Goal: Information Seeking & Learning: Learn about a topic

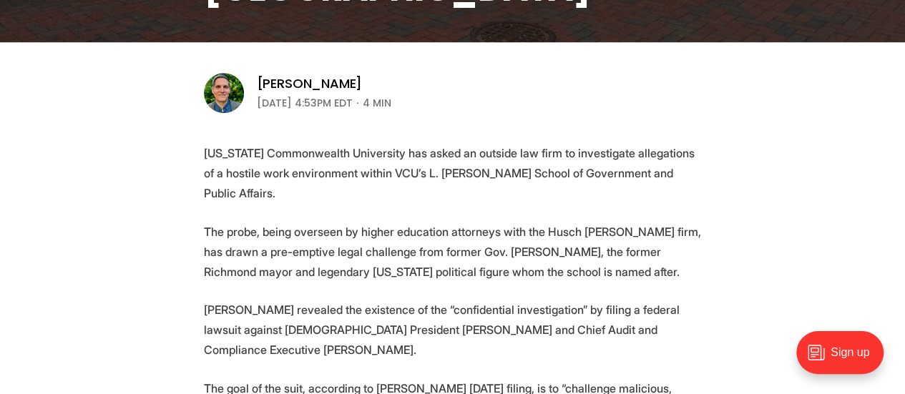
scroll to position [429, 0]
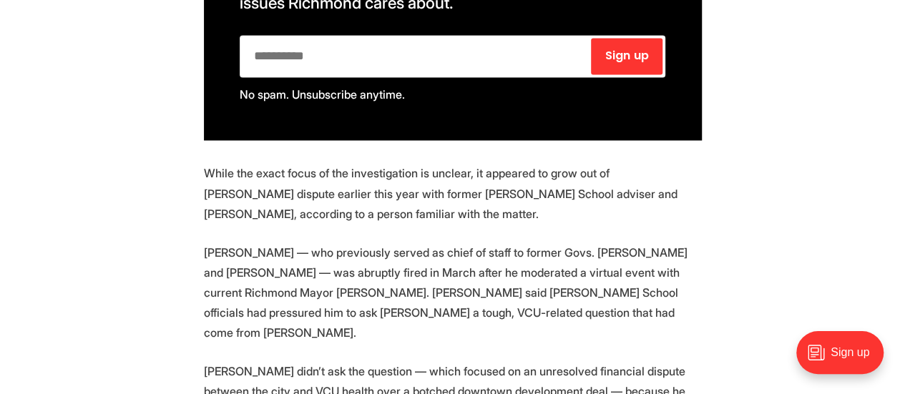
scroll to position [1187, 0]
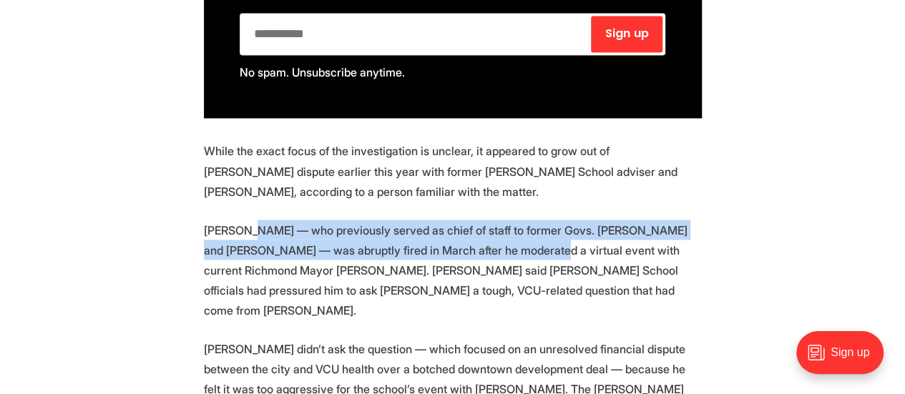
click at [488, 225] on p "Leighty — who previously served as chief of staff to former Govs. Mark Warner a…" at bounding box center [453, 270] width 498 height 100
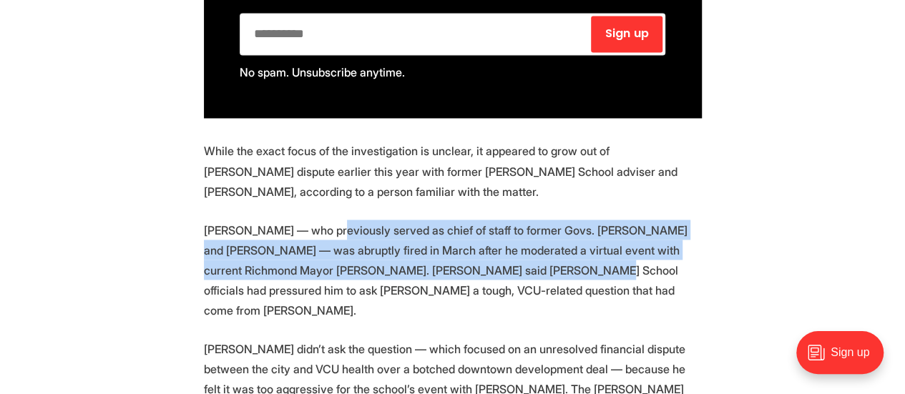
drag, startPoint x: 449, startPoint y: 247, endPoint x: 310, endPoint y: 212, distance: 142.9
click at [312, 220] on p "Leighty — who previously served as chief of staff to former Govs. Mark Warner a…" at bounding box center [453, 270] width 498 height 100
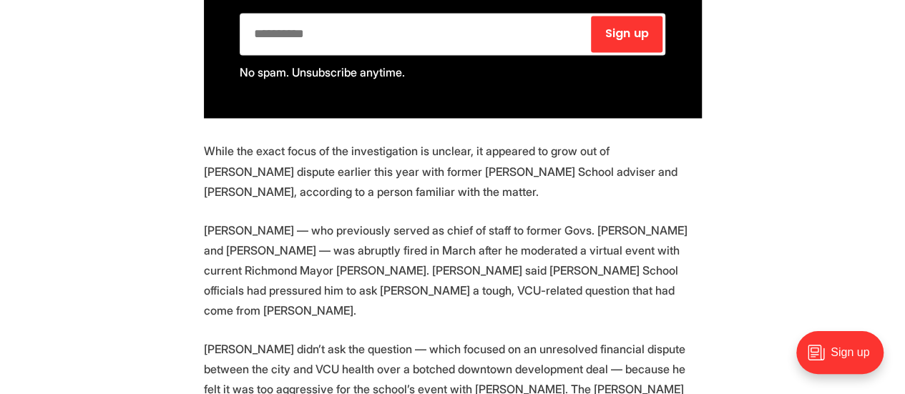
click at [309, 220] on p "Leighty — who previously served as chief of staff to former Govs. Mark Warner a…" at bounding box center [453, 270] width 498 height 100
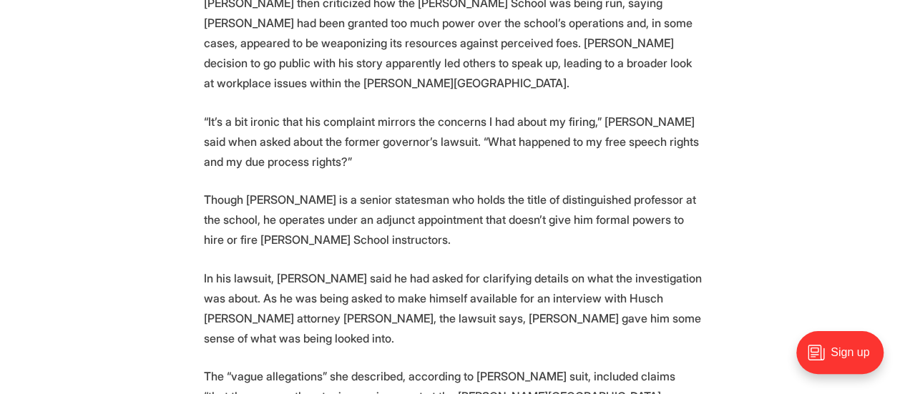
scroll to position [1688, 0]
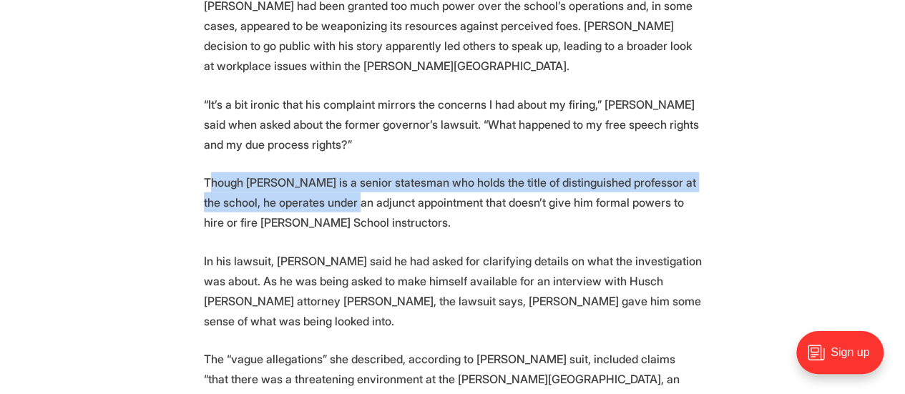
drag, startPoint x: 209, startPoint y: 97, endPoint x: 339, endPoint y: 124, distance: 133.0
click at [339, 172] on p "Though Wilder is a senior statesman who holds the title of distinguished profes…" at bounding box center [453, 202] width 498 height 60
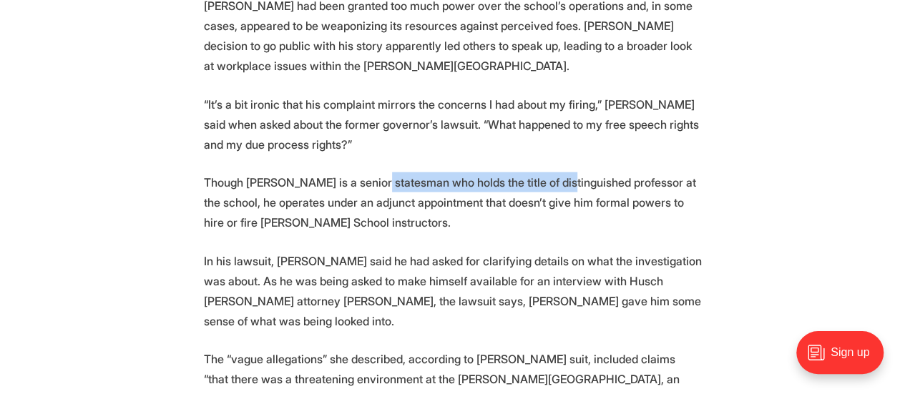
drag, startPoint x: 546, startPoint y: 111, endPoint x: 363, endPoint y: 104, distance: 183.2
click at [364, 172] on p "Though Wilder is a senior statesman who holds the title of distinguished profes…" at bounding box center [453, 202] width 498 height 60
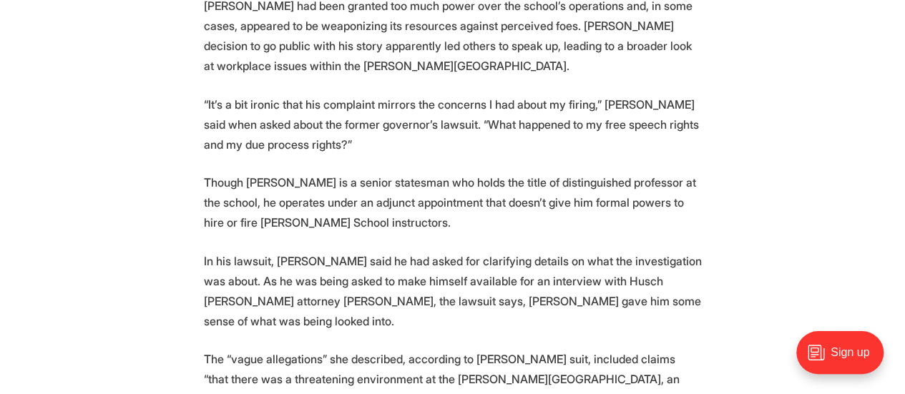
click at [363, 172] on p "Though Wilder is a senior statesman who holds the title of distinguished profes…" at bounding box center [453, 202] width 498 height 60
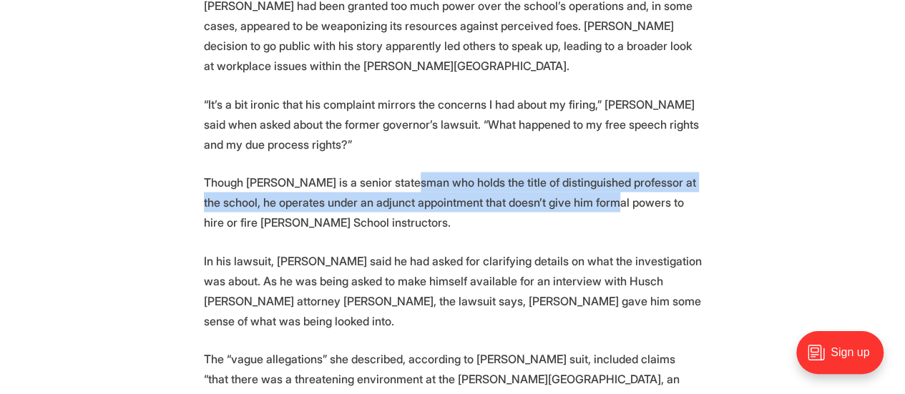
drag, startPoint x: 589, startPoint y: 132, endPoint x: 401, endPoint y: 92, distance: 193.0
click at [403, 92] on section "Virginia Commonwealth University has asked an outside law firm to investigate a…" at bounding box center [452, 22] width 905 height 2279
click at [401, 92] on section "Virginia Commonwealth University has asked an outside law firm to investigate a…" at bounding box center [452, 22] width 905 height 2279
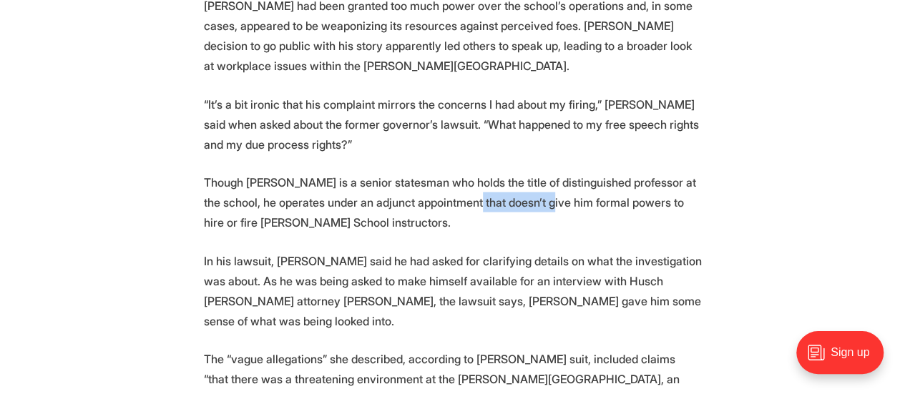
drag, startPoint x: 522, startPoint y: 119, endPoint x: 396, endPoint y: 123, distance: 125.9
click at [396, 172] on p "Though Wilder is a senior statesman who holds the title of distinguished profes…" at bounding box center [453, 202] width 498 height 60
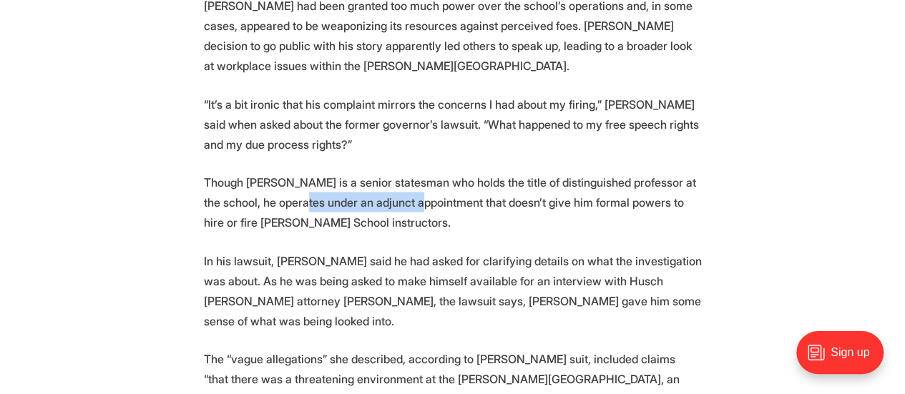
click at [422, 172] on p "Though Wilder is a senior statesman who holds the title of distinguished profes…" at bounding box center [453, 202] width 498 height 60
click at [423, 172] on p "Though Wilder is a senior statesman who holds the title of distinguished profes…" at bounding box center [453, 202] width 498 height 60
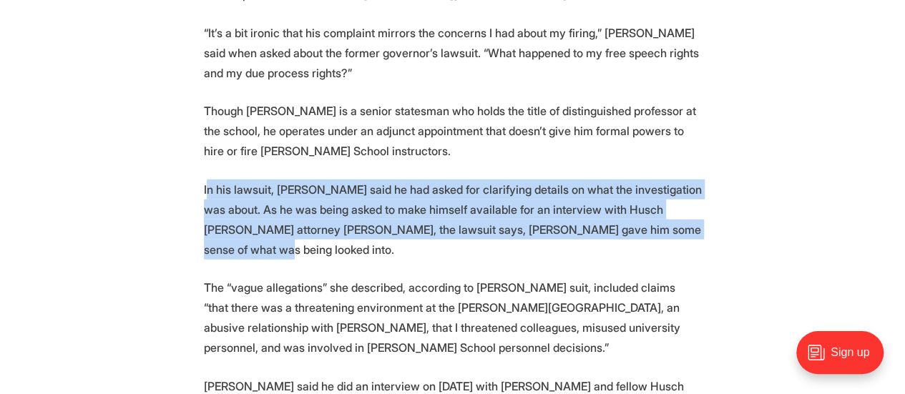
drag, startPoint x: 427, startPoint y: 145, endPoint x: 205, endPoint y: 107, distance: 225.6
click at [235, 180] on p "In his lawsuit, Wilder said he had asked for clarifying details on what the inv…" at bounding box center [453, 220] width 498 height 80
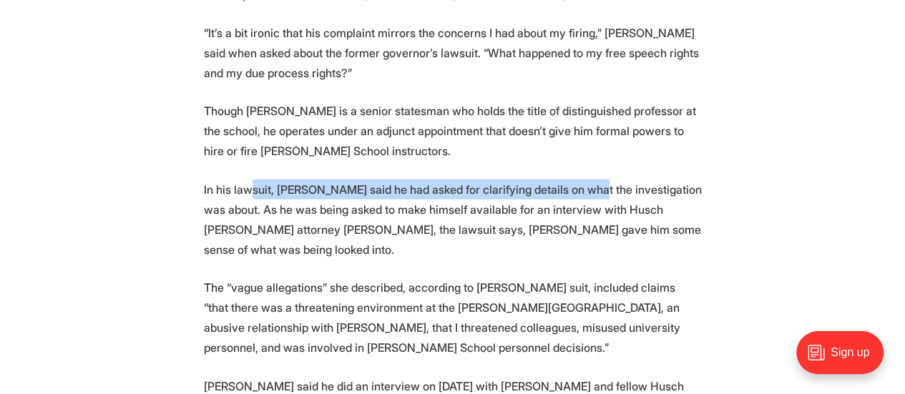
drag, startPoint x: 469, startPoint y: 119, endPoint x: 585, endPoint y: 119, distance: 115.9
click at [585, 180] on p "In his lawsuit, Wilder said he had asked for clarifying details on what the inv…" at bounding box center [453, 220] width 498 height 80
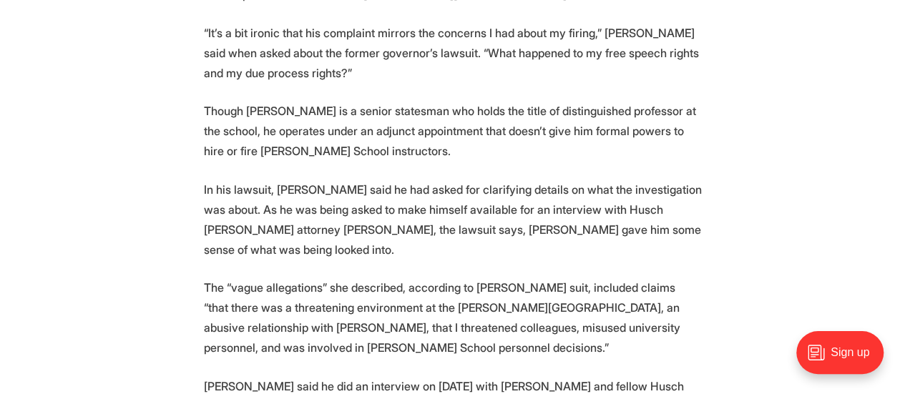
click at [584, 180] on p "In his lawsuit, Wilder said he had asked for clarifying details on what the inv…" at bounding box center [453, 220] width 498 height 80
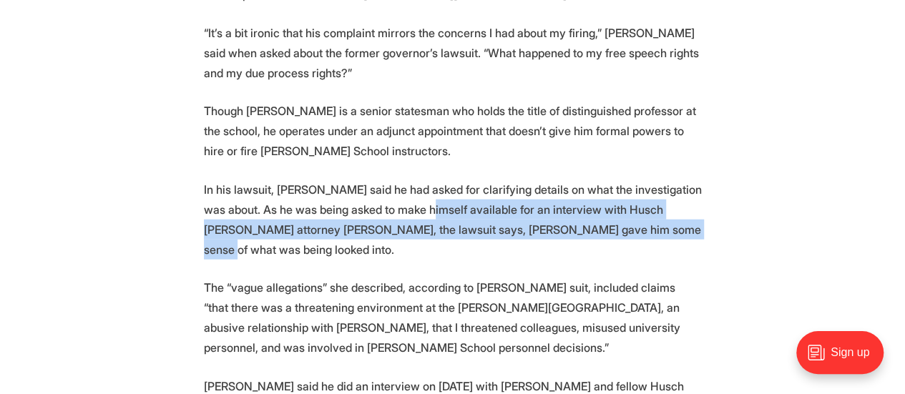
drag, startPoint x: 455, startPoint y: 140, endPoint x: 353, endPoint y: 110, distance: 105.9
click at [353, 180] on p "In his lawsuit, Wilder said he had asked for clarifying details on what the inv…" at bounding box center [453, 220] width 498 height 80
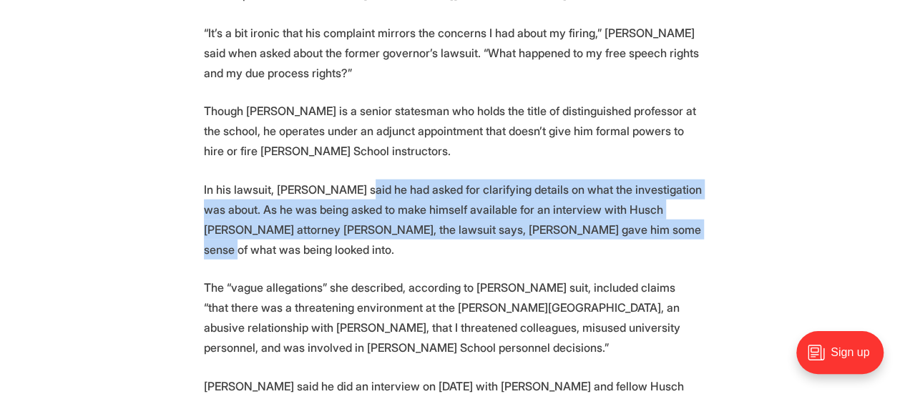
click at [353, 180] on p "In his lawsuit, Wilder said he had asked for clarifying details on what the inv…" at bounding box center [453, 220] width 498 height 80
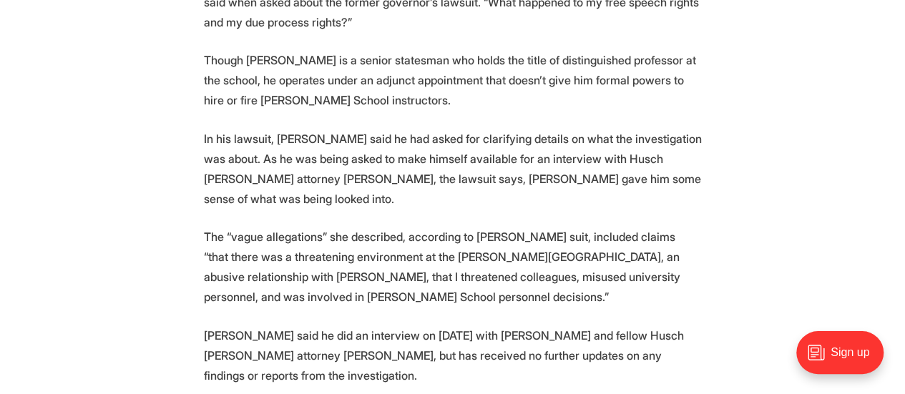
scroll to position [1831, 0]
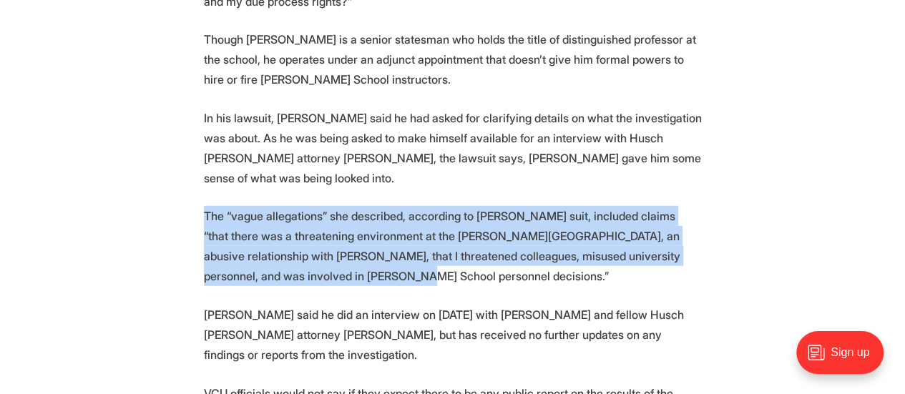
drag, startPoint x: 252, startPoint y: 155, endPoint x: 173, endPoint y: 122, distance: 85.3
click at [276, 206] on p "The “vague allegations” she described, according to Wilder’s suit, included cla…" at bounding box center [453, 246] width 498 height 80
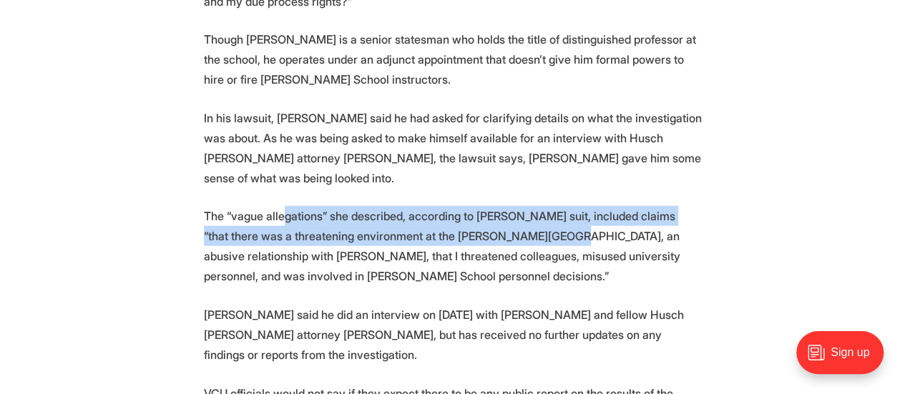
drag, startPoint x: 289, startPoint y: 122, endPoint x: 501, endPoint y: 137, distance: 213.0
click at [501, 206] on p "The “vague allegations” she described, according to Wilder’s suit, included cla…" at bounding box center [453, 246] width 498 height 80
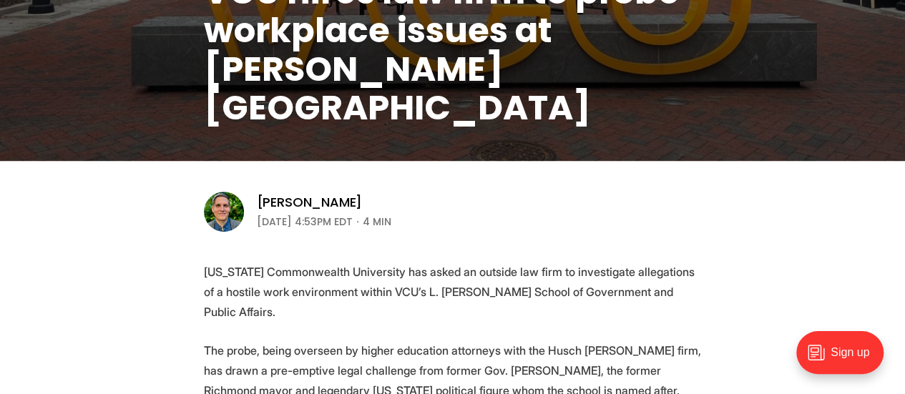
scroll to position [358, 0]
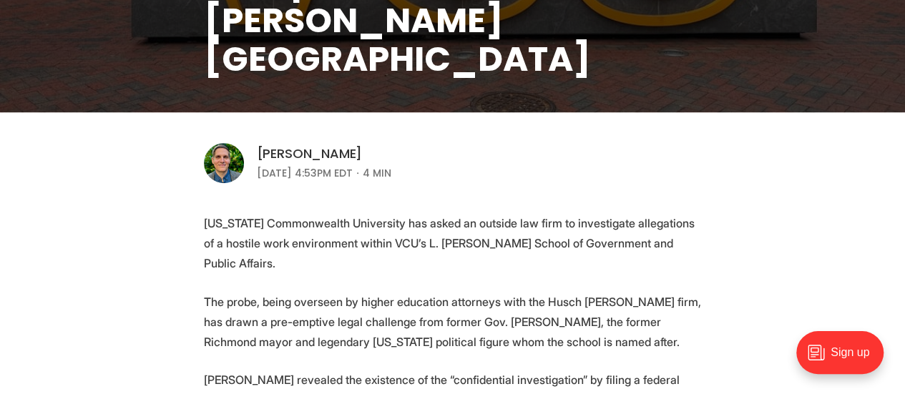
click at [328, 147] on link "[PERSON_NAME]" at bounding box center [310, 153] width 106 height 17
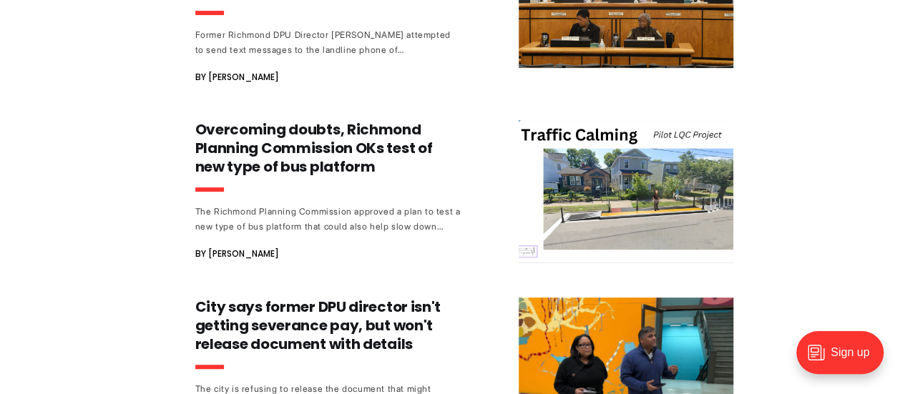
scroll to position [21905, 0]
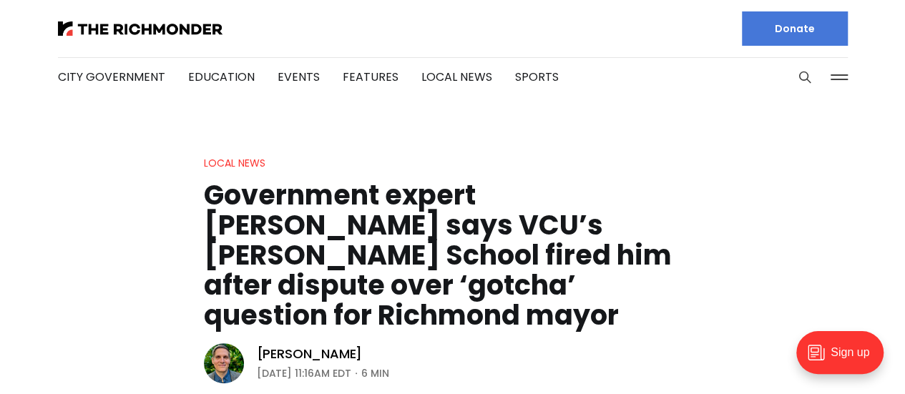
click at [366, 217] on h1 "Government expert [PERSON_NAME] says VCU’s [PERSON_NAME] School fired him after…" at bounding box center [453, 255] width 498 height 150
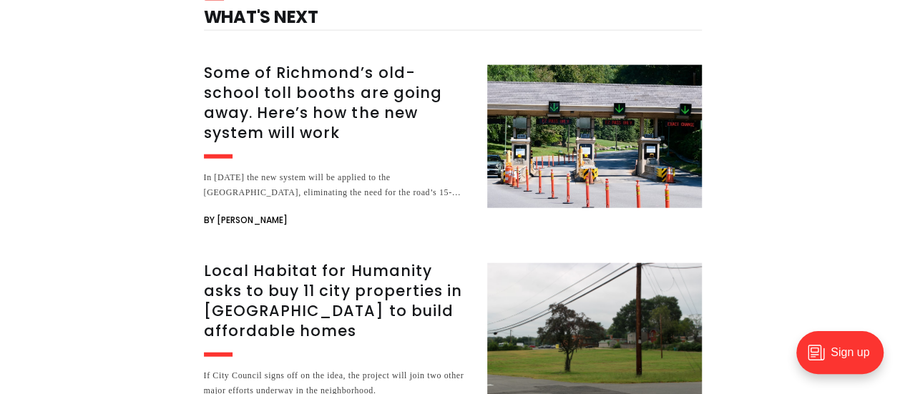
scroll to position [1716, 0]
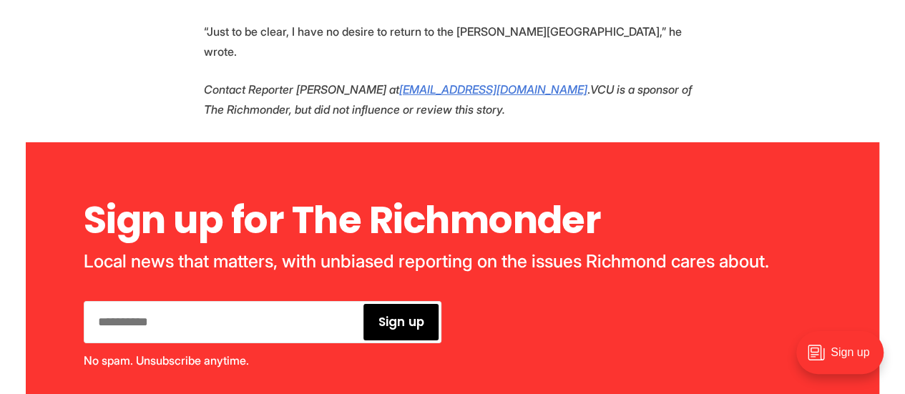
scroll to position [5364, 0]
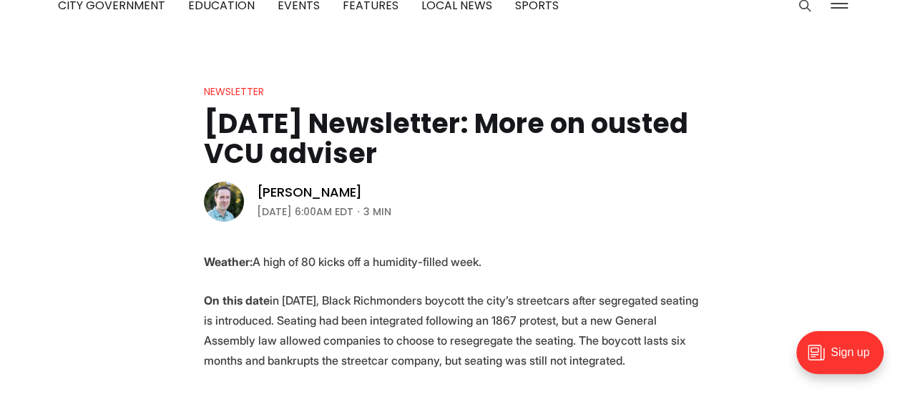
scroll to position [215, 0]
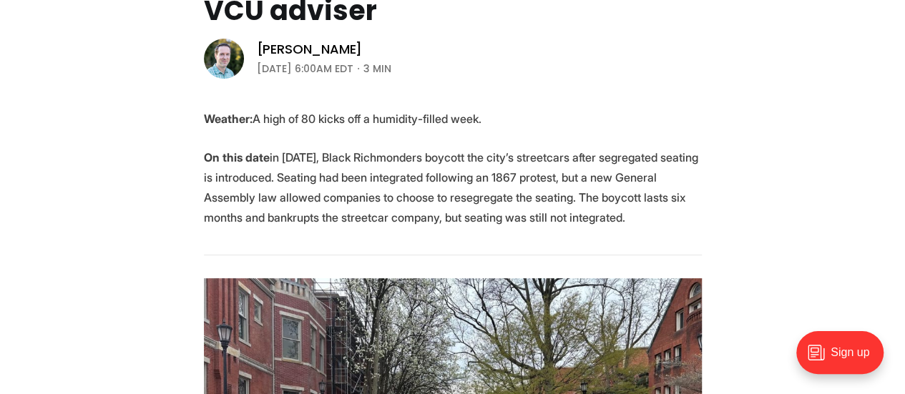
click at [418, 167] on p "On this date in [DATE], Black Richmonders boycott the city’s streetcars after s…" at bounding box center [453, 187] width 498 height 80
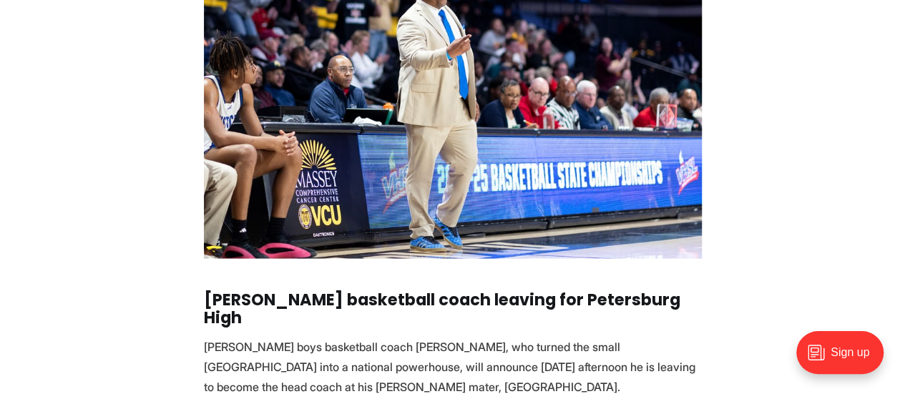
scroll to position [1287, 0]
